Goal: Transaction & Acquisition: Purchase product/service

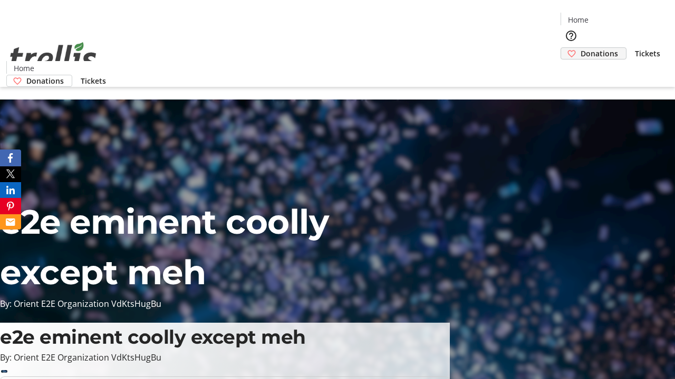
click at [580, 48] on span "Donations" at bounding box center [598, 53] width 37 height 11
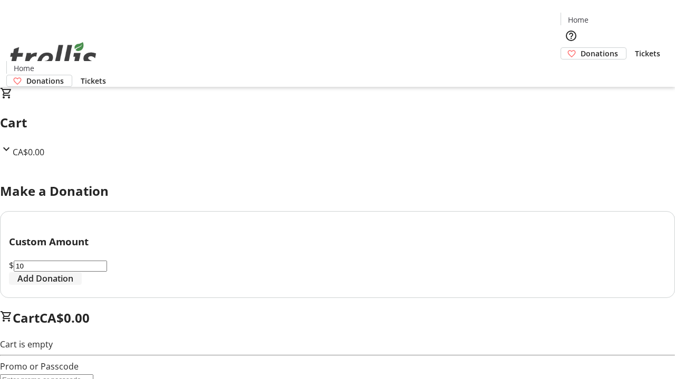
click at [73, 285] on span "Add Donation" at bounding box center [45, 278] width 56 height 13
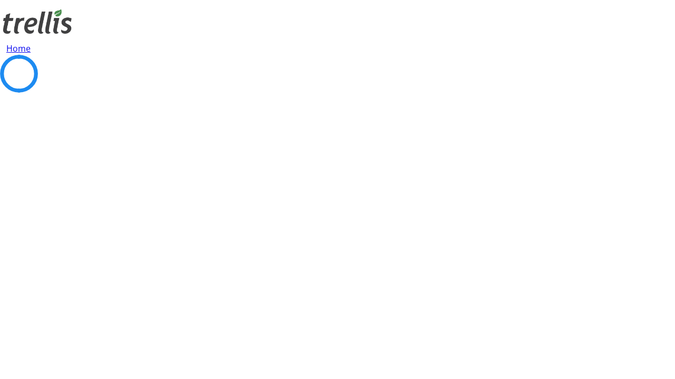
select select "CA"
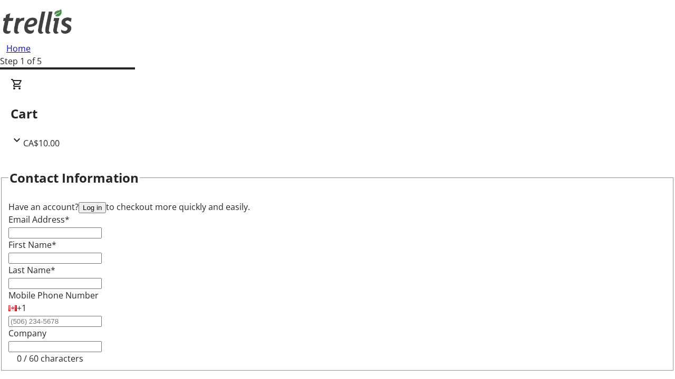
click at [106, 202] on button "Log in" at bounding box center [92, 207] width 27 height 11
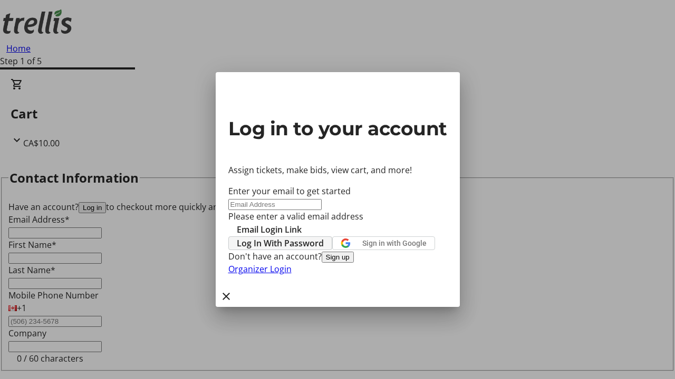
click at [324, 237] on span "Log In With Password" at bounding box center [280, 243] width 87 height 13
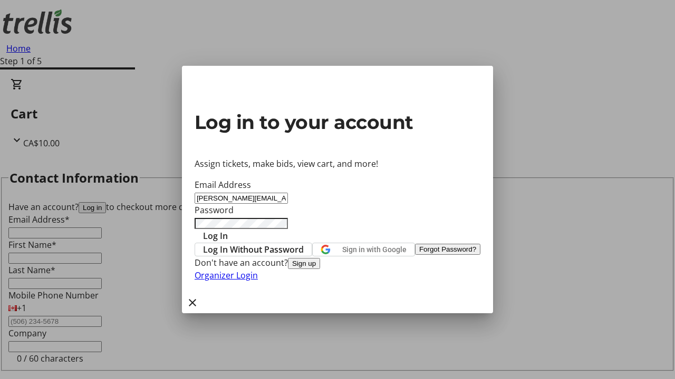
type input "[PERSON_NAME][EMAIL_ADDRESS][DOMAIN_NAME]"
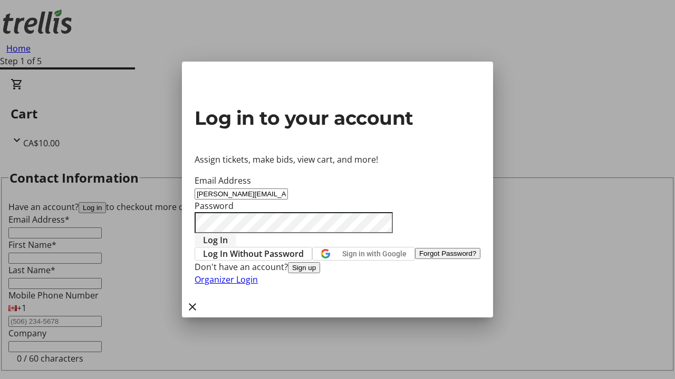
click at [228, 234] on span "Log In" at bounding box center [215, 240] width 25 height 13
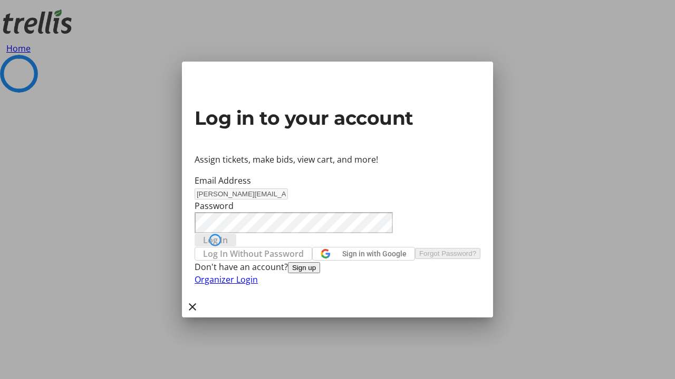
select select "CA"
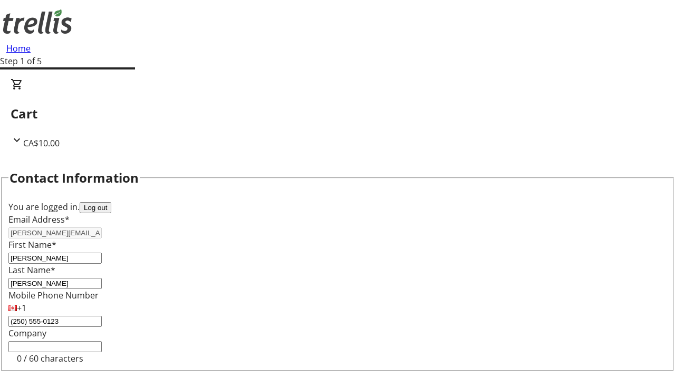
select select "CA"
type input "[STREET_ADDRESS][PERSON_NAME]"
type input "Kelowna"
select select "BC"
type input "Kelowna"
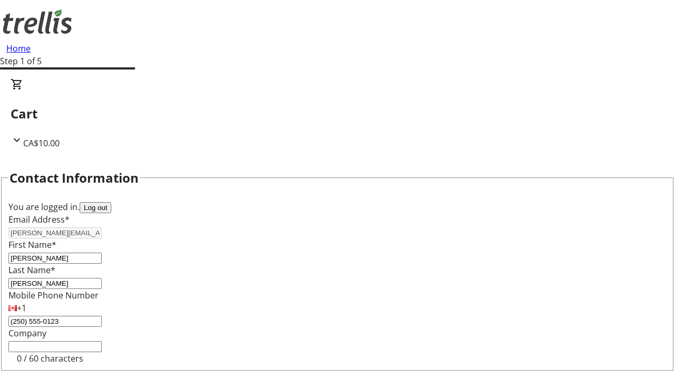
type input "V1Y 0C2"
